Goal: Navigation & Orientation: Find specific page/section

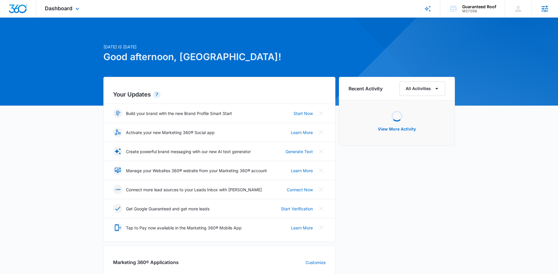
click at [544, 11] on icon at bounding box center [545, 8] width 7 height 7
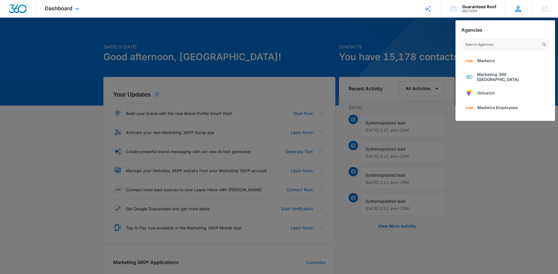
click at [520, 9] on icon at bounding box center [518, 8] width 9 height 9
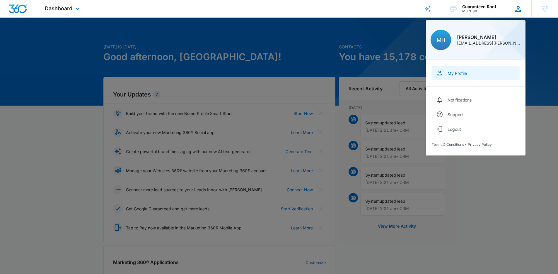
click at [459, 74] on div "My Profile" at bounding box center [457, 73] width 19 height 5
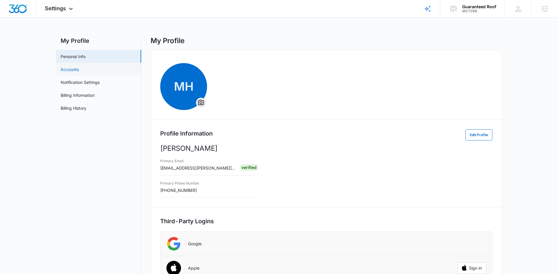
click at [79, 72] on link "Accounts" at bounding box center [70, 69] width 18 height 6
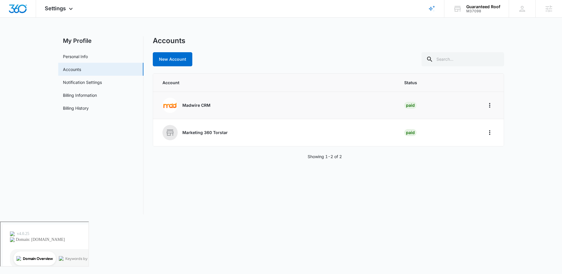
click at [198, 103] on p "Madwire CRM" at bounding box center [196, 105] width 28 height 6
click at [14, 12] on img "Dashboard" at bounding box center [17, 8] width 19 height 9
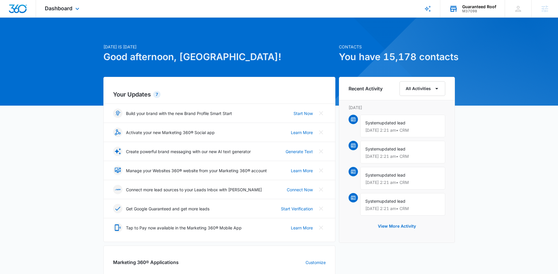
click at [479, 8] on div "Guaranteed Roof" at bounding box center [479, 6] width 34 height 5
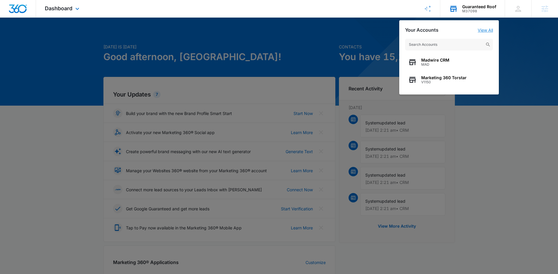
click at [478, 31] on link "View All" at bounding box center [485, 30] width 15 height 5
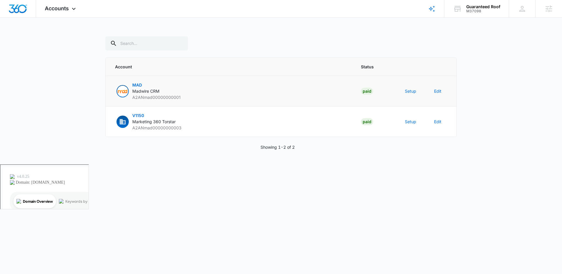
click at [139, 83] on span "MAD" at bounding box center [137, 84] width 10 height 5
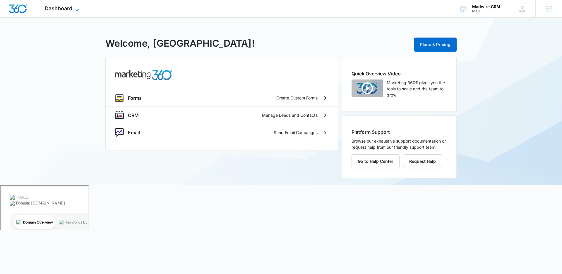
click at [60, 8] on span "Dashboard" at bounding box center [59, 8] width 28 height 6
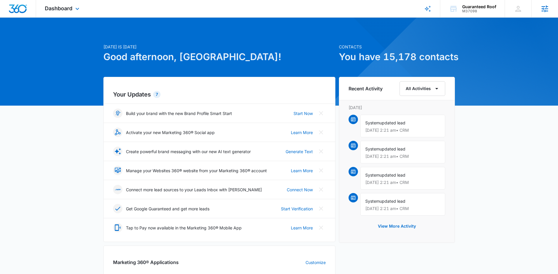
click at [540, 8] on div "Agencies" at bounding box center [544, 8] width 27 height 17
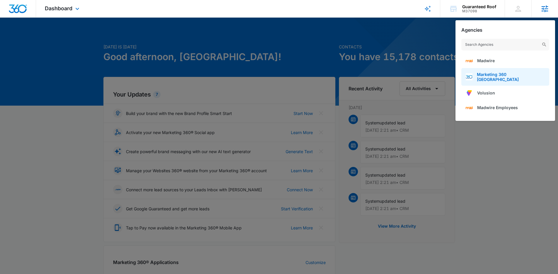
scroll to position [253, 0]
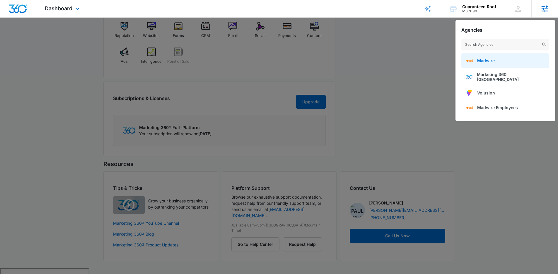
click at [490, 62] on span "Madwire" at bounding box center [486, 60] width 18 height 5
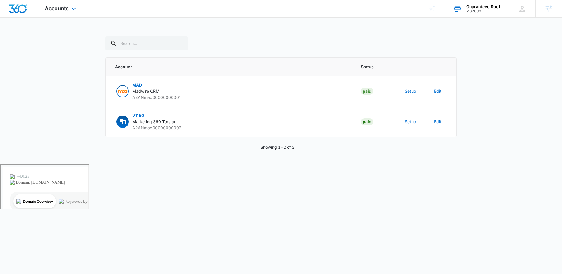
click at [498, 10] on div "M37098" at bounding box center [484, 11] width 34 height 4
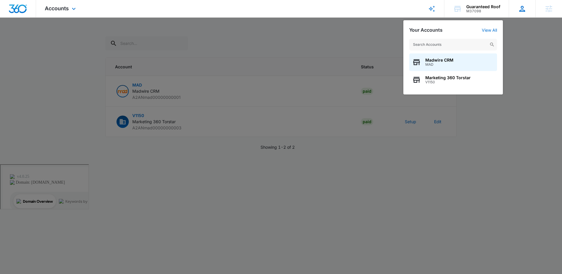
click at [523, 8] on icon at bounding box center [522, 8] width 9 height 9
